Goal: Check status: Check status

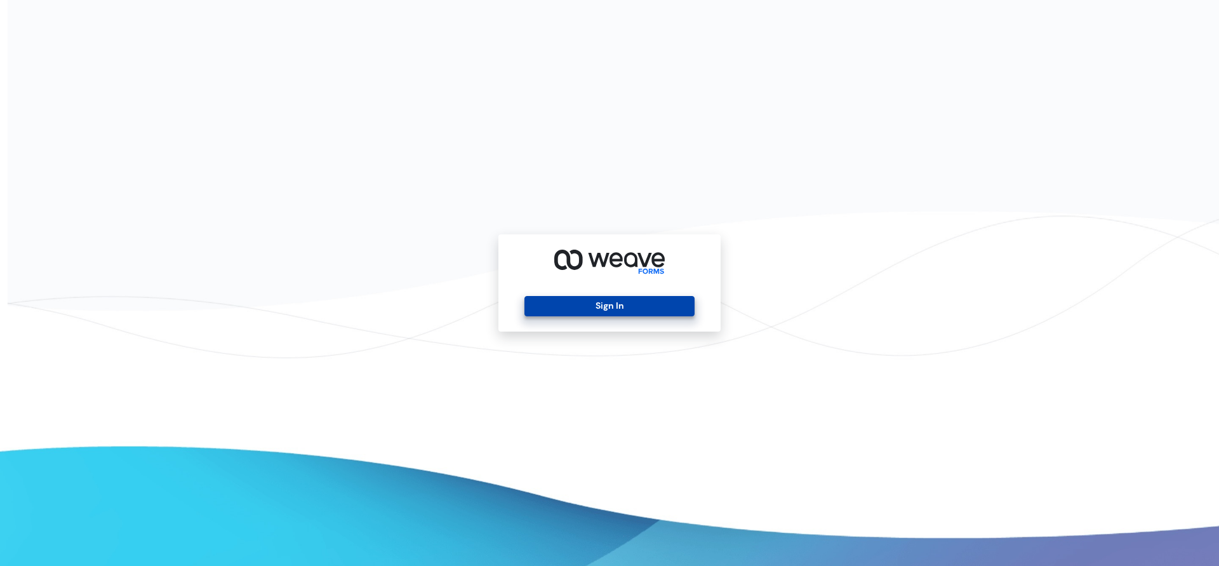
click at [641, 307] on button "Sign In" at bounding box center [610, 306] width 170 height 20
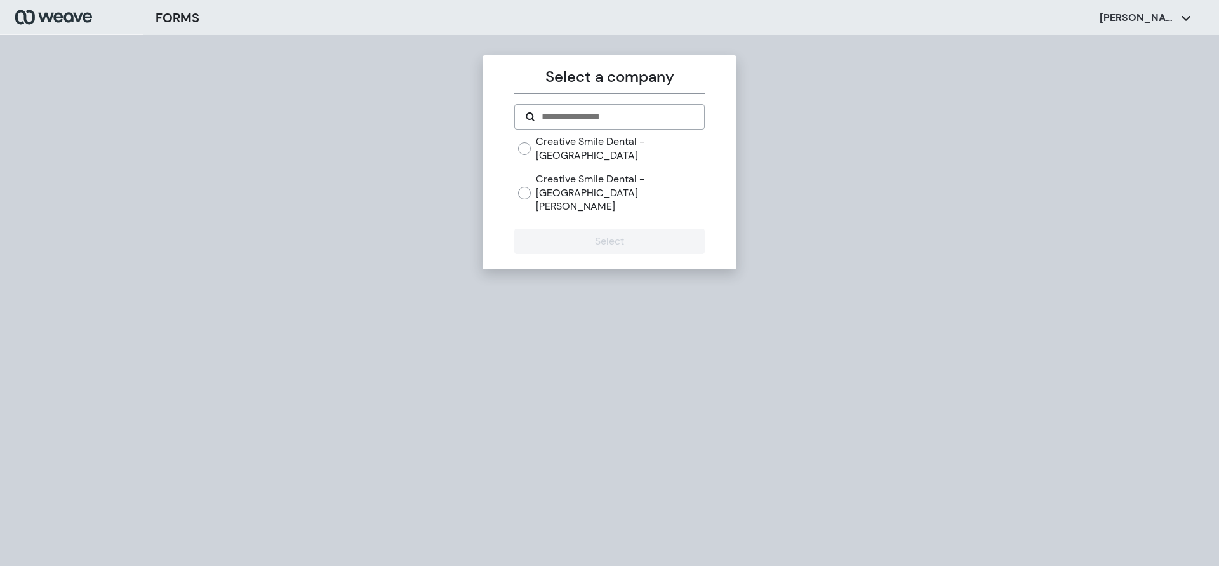
click at [596, 172] on label "Creative Smile Dental - [GEOGRAPHIC_DATA][PERSON_NAME]" at bounding box center [620, 192] width 168 height 41
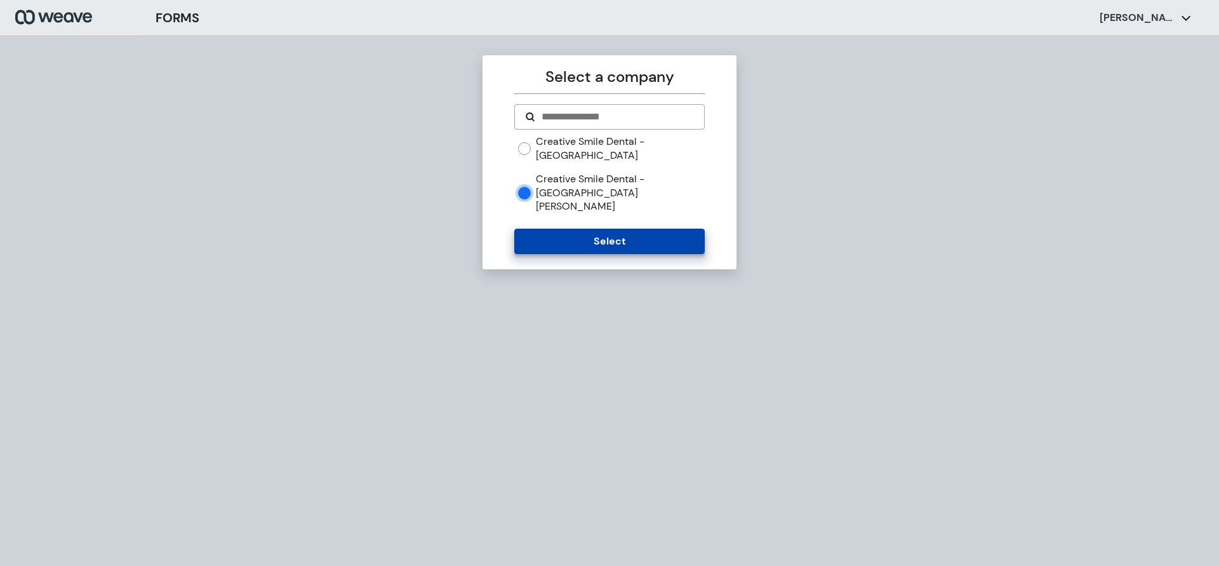
click at [575, 229] on button "Select" at bounding box center [609, 241] width 190 height 25
